Goal: Communication & Community: Answer question/provide support

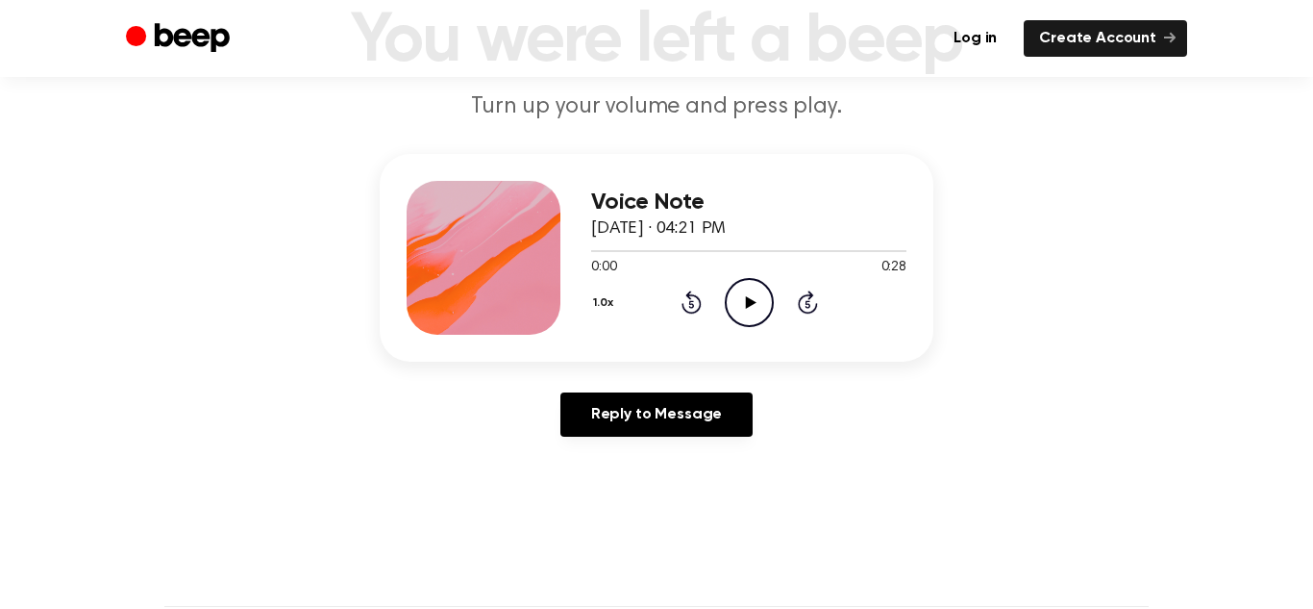
click at [748, 315] on icon "Play Audio" at bounding box center [749, 302] width 49 height 49
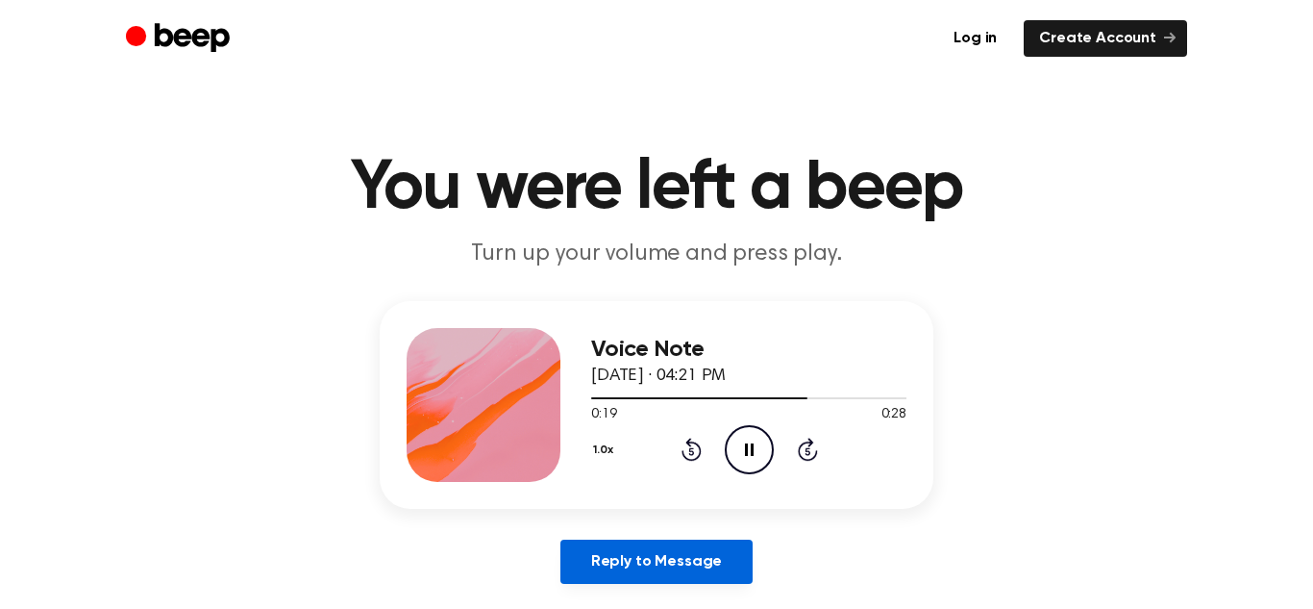
click at [697, 548] on link "Reply to Message" at bounding box center [657, 561] width 192 height 44
